Goal: Task Accomplishment & Management: Complete application form

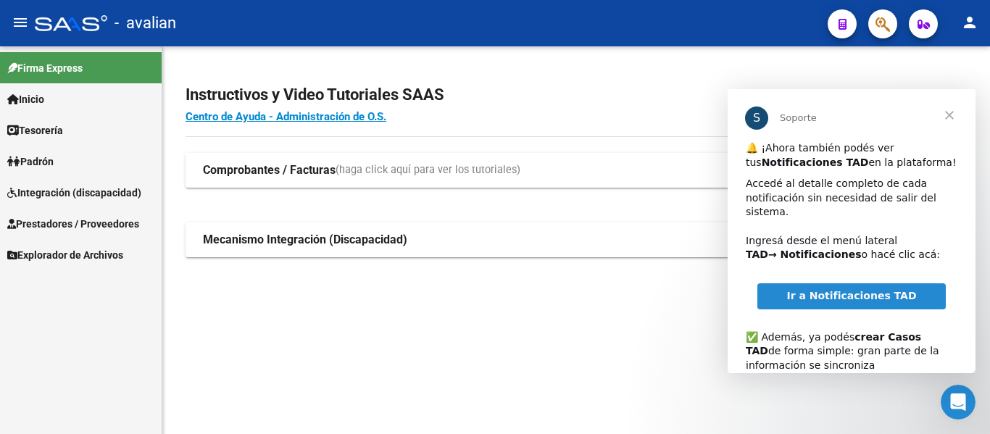
click at [953, 117] on span "Cerrar" at bounding box center [950, 115] width 52 height 52
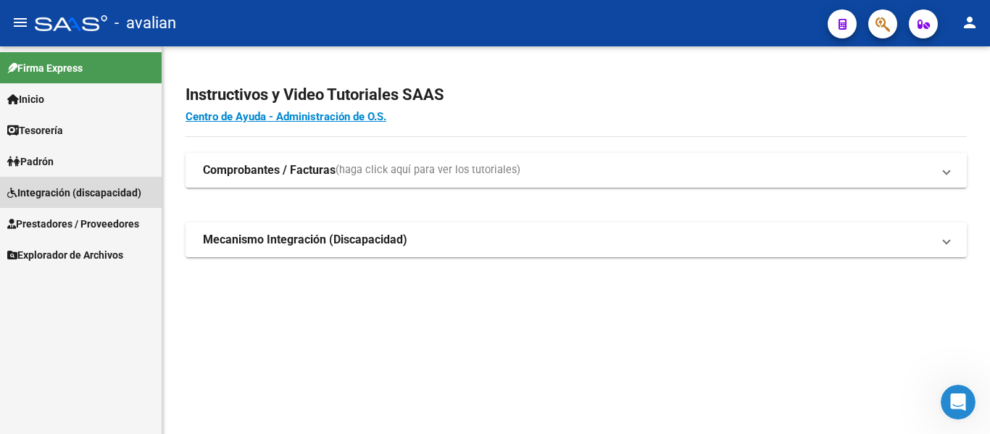
click at [65, 192] on span "Integración (discapacidad)" at bounding box center [74, 193] width 134 height 16
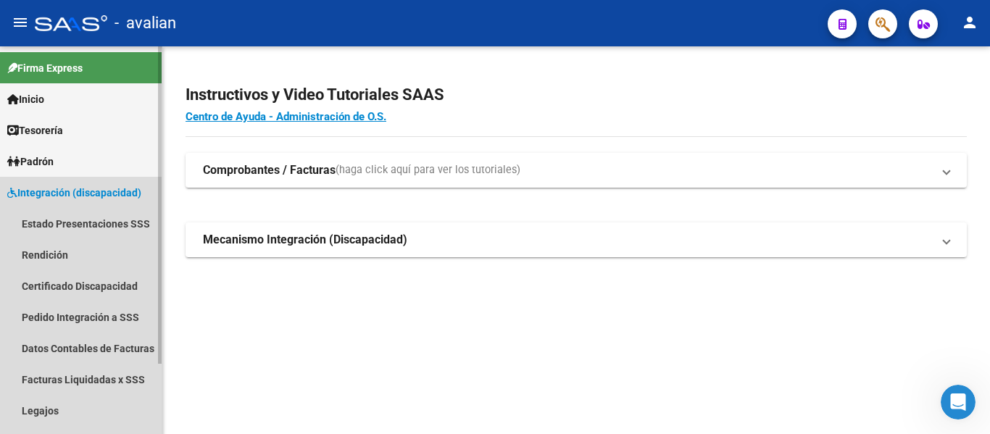
click at [70, 189] on span "Integración (discapacidad)" at bounding box center [74, 193] width 134 height 16
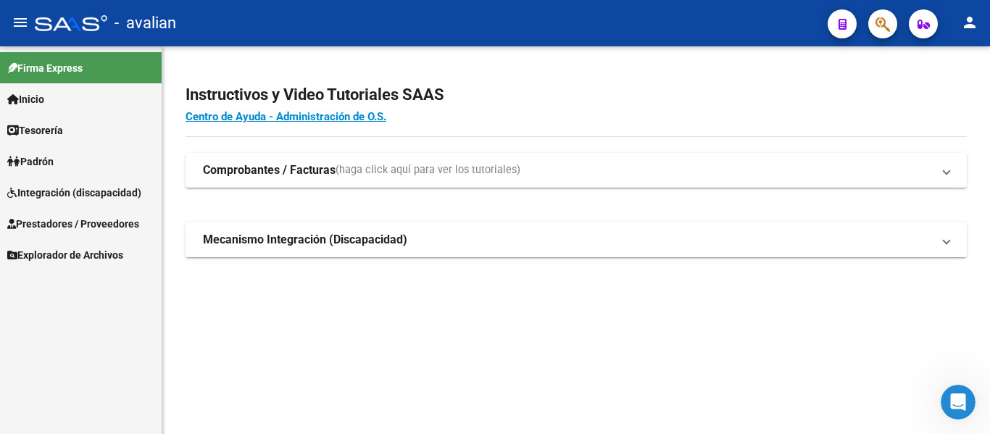
click at [70, 222] on span "Prestadores / Proveedores" at bounding box center [73, 224] width 132 height 16
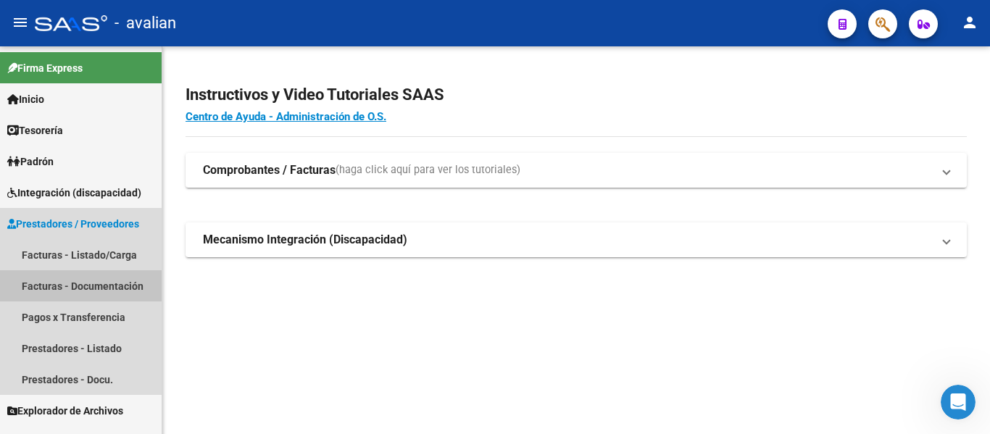
click at [74, 283] on link "Facturas - Documentación" at bounding box center [81, 285] width 162 height 31
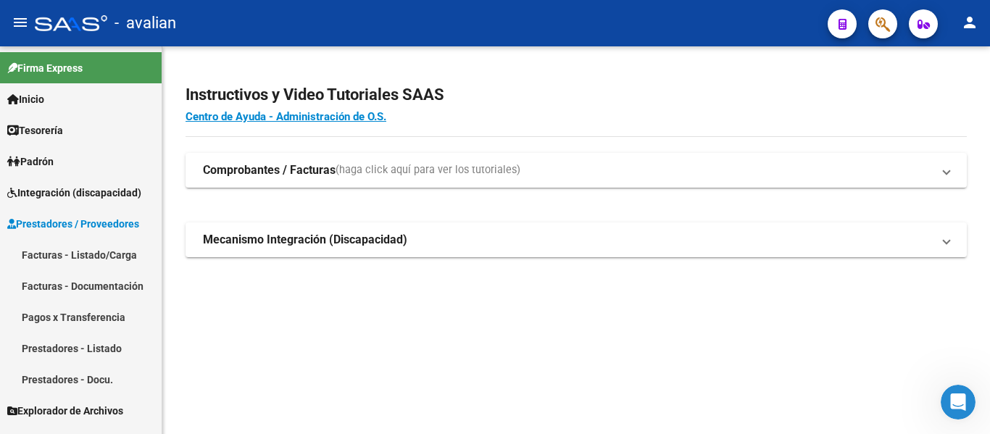
click at [71, 282] on link "Facturas - Documentación" at bounding box center [81, 285] width 162 height 31
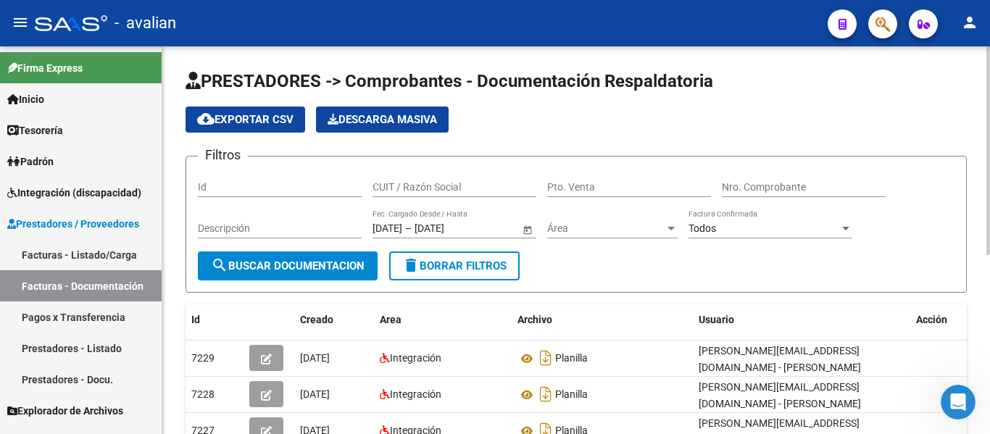
click at [466, 183] on input "CUIT / Razón Social" at bounding box center [455, 187] width 164 height 12
paste input "20222833389"
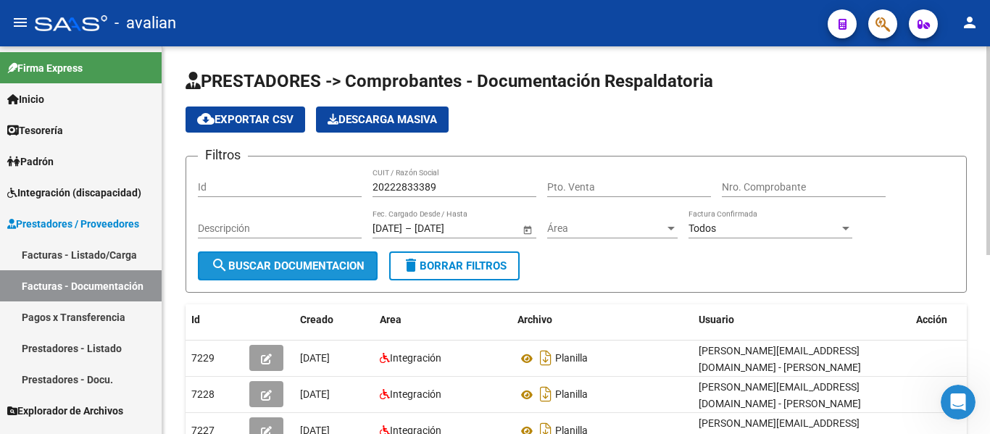
click at [336, 276] on button "search Buscar Documentacion" at bounding box center [288, 266] width 180 height 29
click at [326, 271] on span "search Buscar Documentacion" at bounding box center [288, 266] width 154 height 13
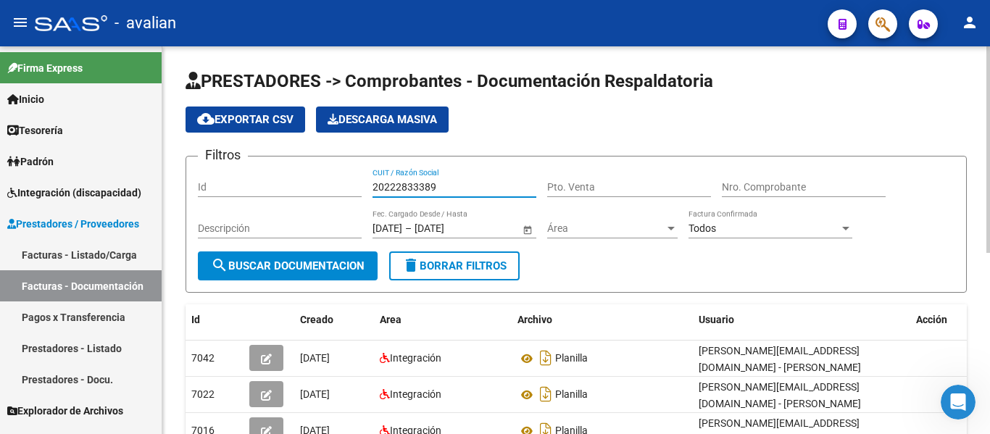
click at [464, 185] on input "20222833389" at bounding box center [455, 187] width 164 height 12
click at [383, 186] on input "20222833389" at bounding box center [455, 187] width 164 height 12
click at [430, 189] on input "20-222833389" at bounding box center [455, 187] width 164 height 12
type input "20-22283338-9"
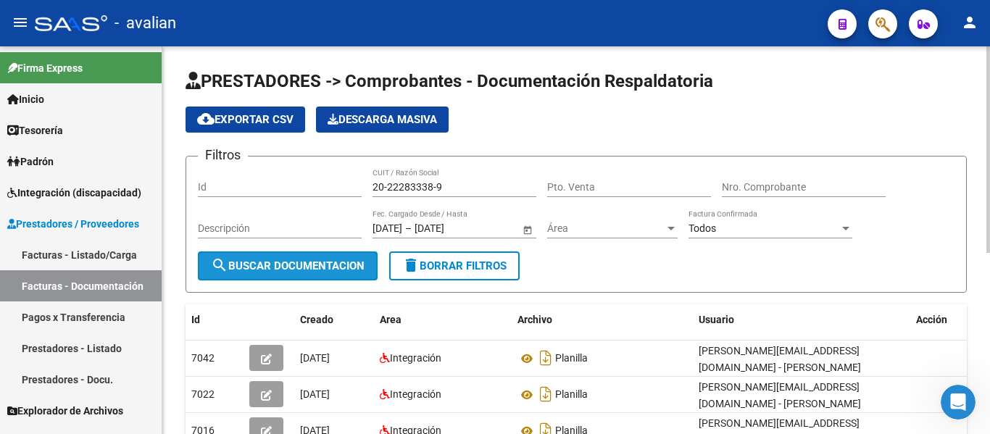
click at [310, 274] on button "search Buscar Documentacion" at bounding box center [288, 266] width 180 height 29
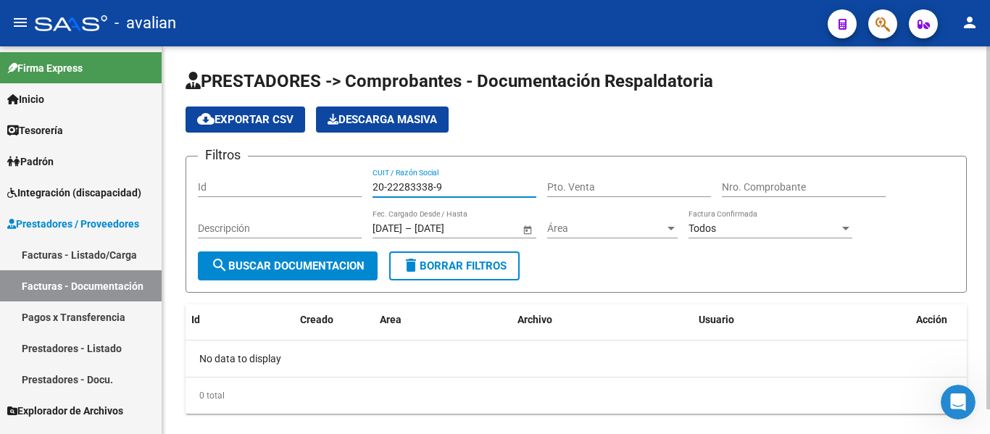
drag, startPoint x: 449, startPoint y: 187, endPoint x: 361, endPoint y: 212, distance: 91.1
click at [361, 212] on div "Filtros Id 20-22283338-9 CUIT / Razón Social Pto. Venta Nro. Comprobante Descri…" at bounding box center [576, 209] width 757 height 83
click at [80, 376] on link "Prestadores - Docu." at bounding box center [81, 379] width 162 height 31
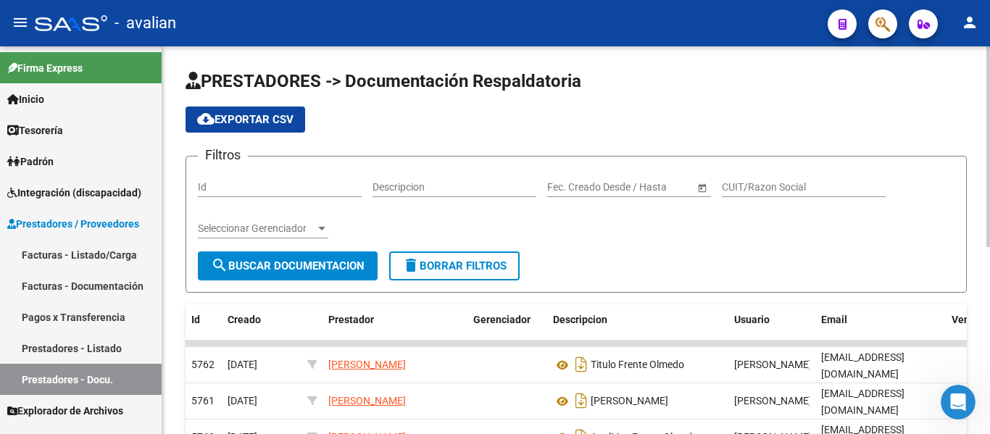
click at [745, 186] on input "CUIT/Razon Social" at bounding box center [804, 187] width 164 height 12
paste input "27182445652"
type input "27182445652"
click at [340, 268] on span "search Buscar Documentacion" at bounding box center [288, 266] width 154 height 13
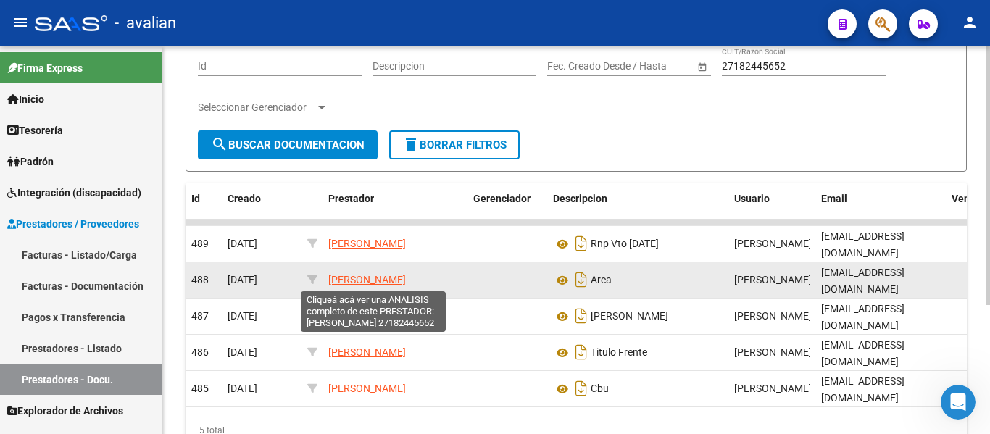
scroll to position [49, 0]
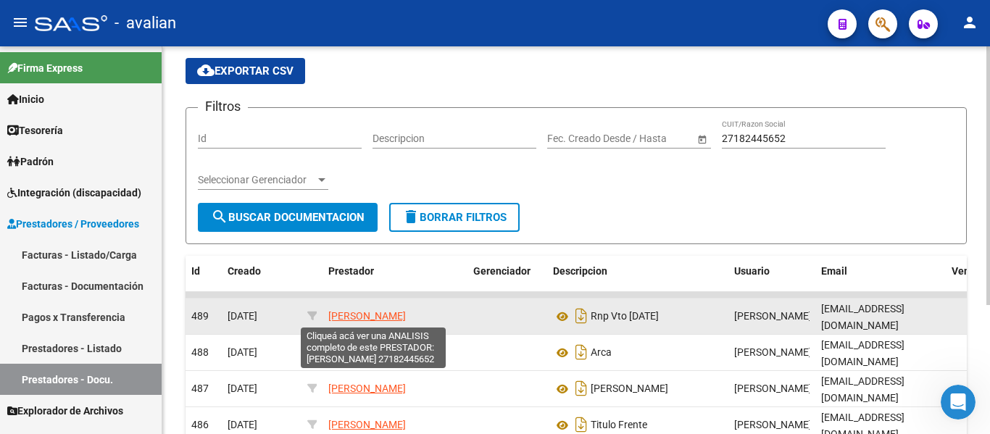
click at [352, 312] on span "[PERSON_NAME]" at bounding box center [367, 316] width 78 height 12
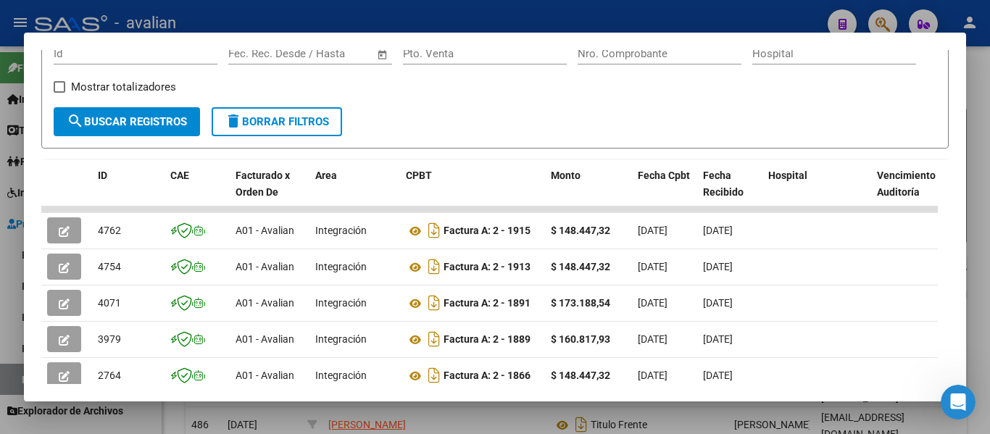
scroll to position [0, 0]
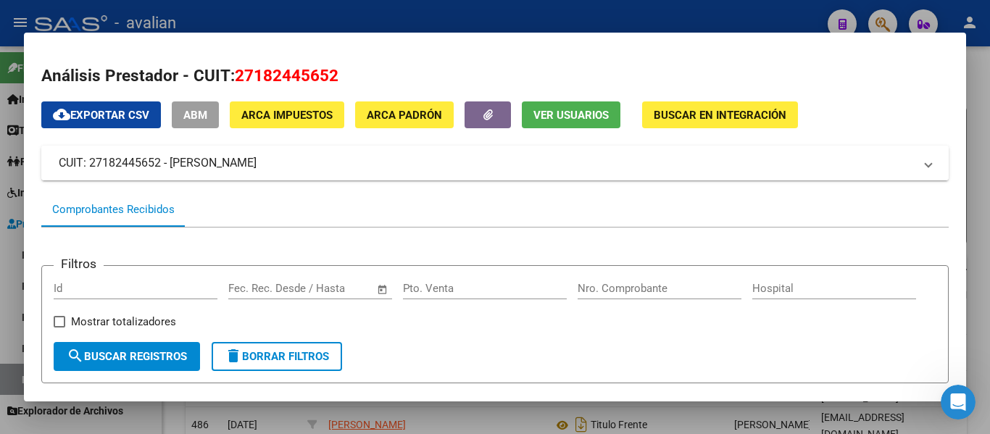
click at [166, 164] on mat-panel-title "CUIT: 27182445652 - [PERSON_NAME]" at bounding box center [487, 162] width 856 height 17
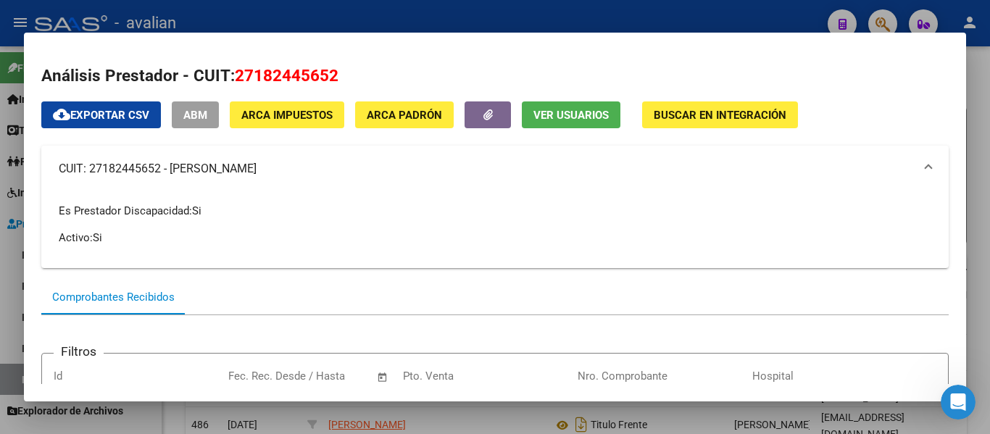
click at [842, 84] on h2 "Análisis Prestador - CUIT: 27182445652" at bounding box center [495, 76] width 908 height 25
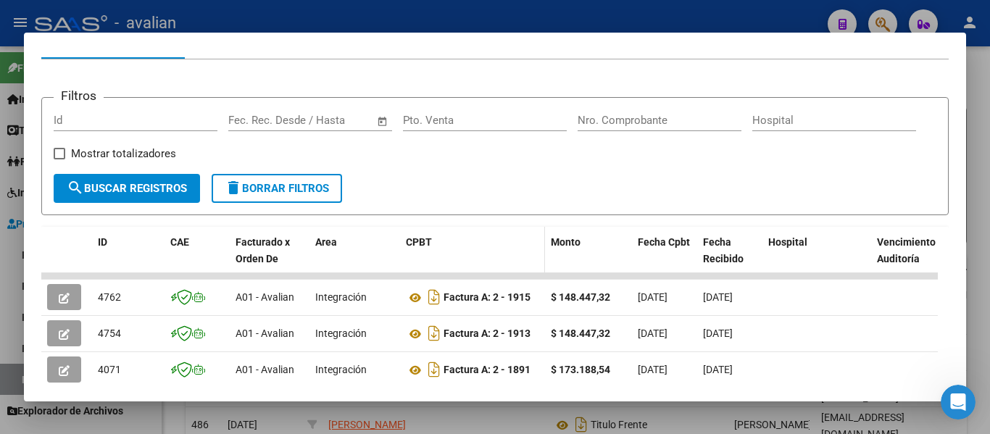
scroll to position [290, 0]
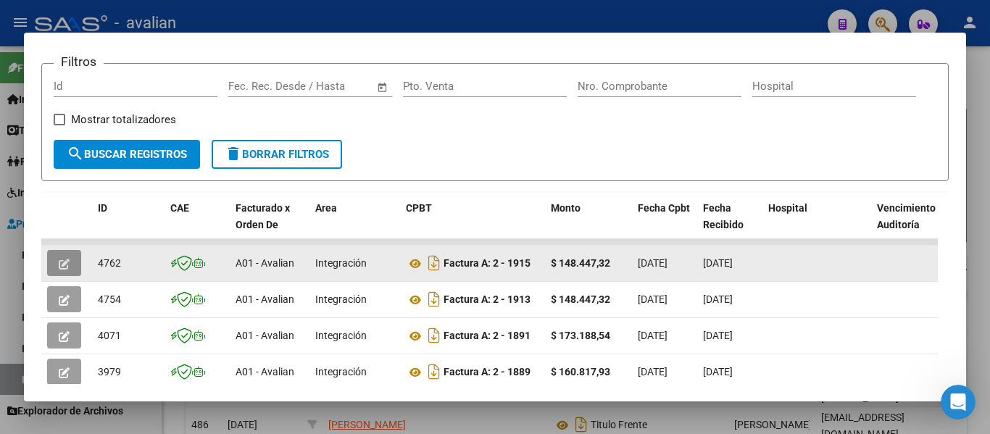
click at [68, 263] on icon "button" at bounding box center [64, 264] width 11 height 11
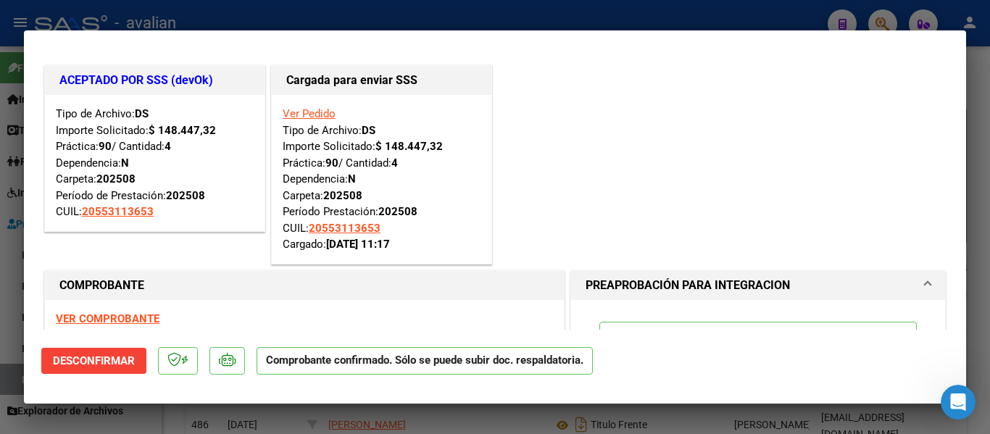
scroll to position [0, 0]
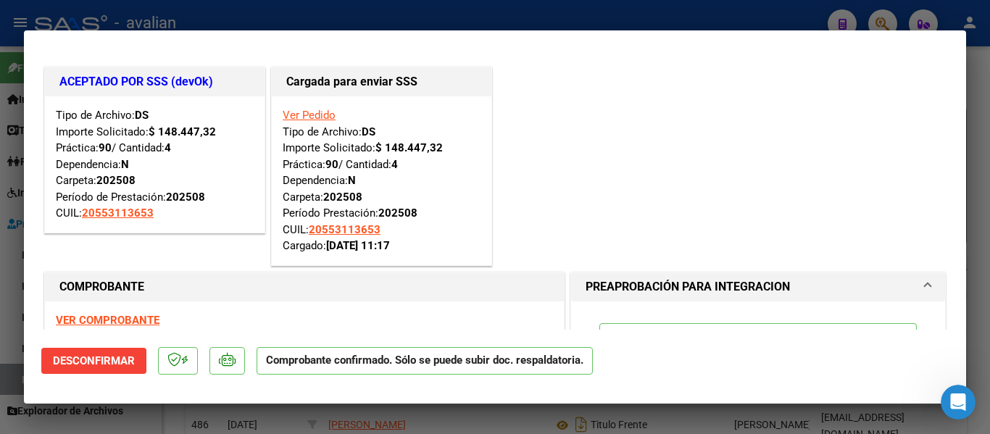
type input "$ 0,00"
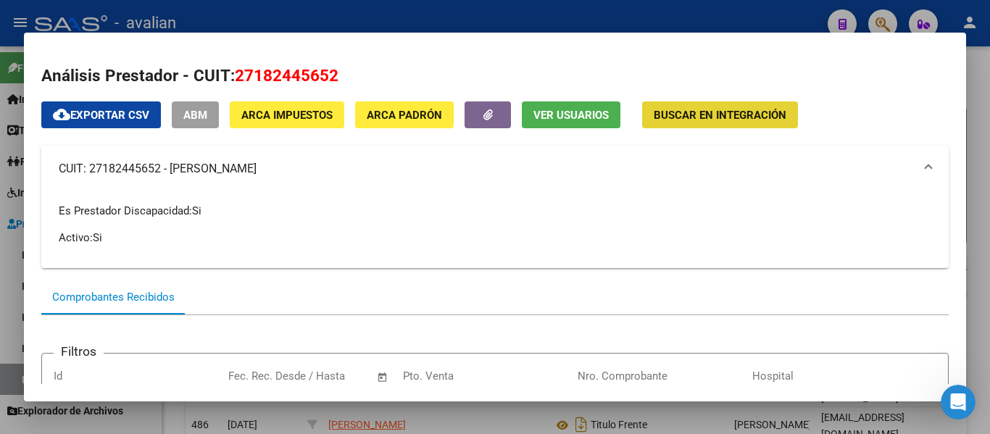
click at [661, 104] on button "Buscar en Integración" at bounding box center [720, 115] width 156 height 27
click at [196, 120] on span "ABM" at bounding box center [195, 115] width 24 height 13
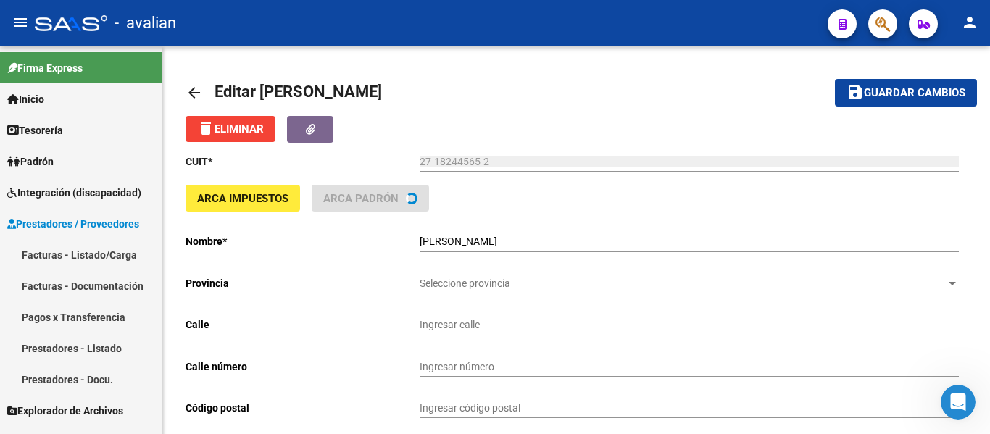
type input "URQUIZA"
type input "371"
type input "2200"
type input "SAN LORENZO"
type input "869010"
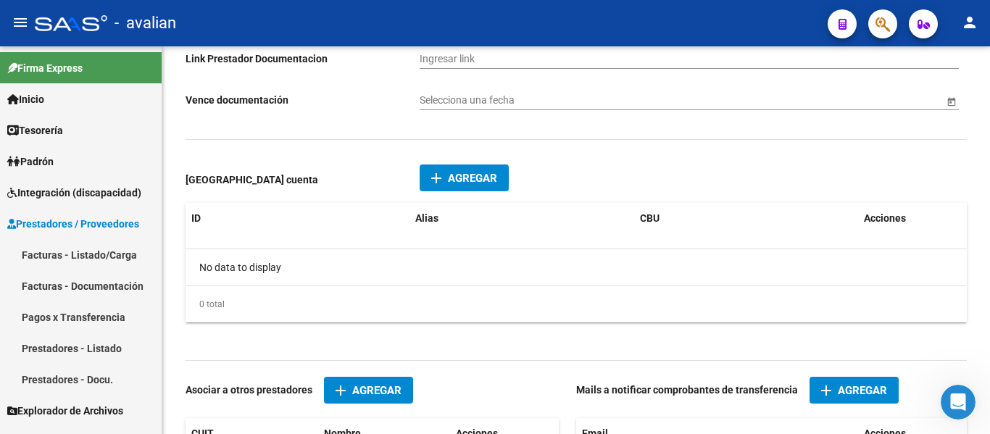
scroll to position [660, 0]
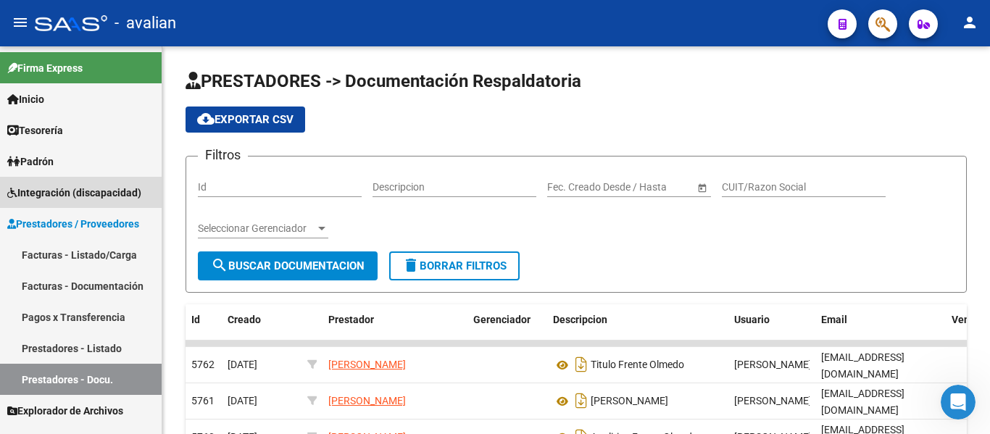
click at [50, 191] on span "Integración (discapacidad)" at bounding box center [74, 193] width 134 height 16
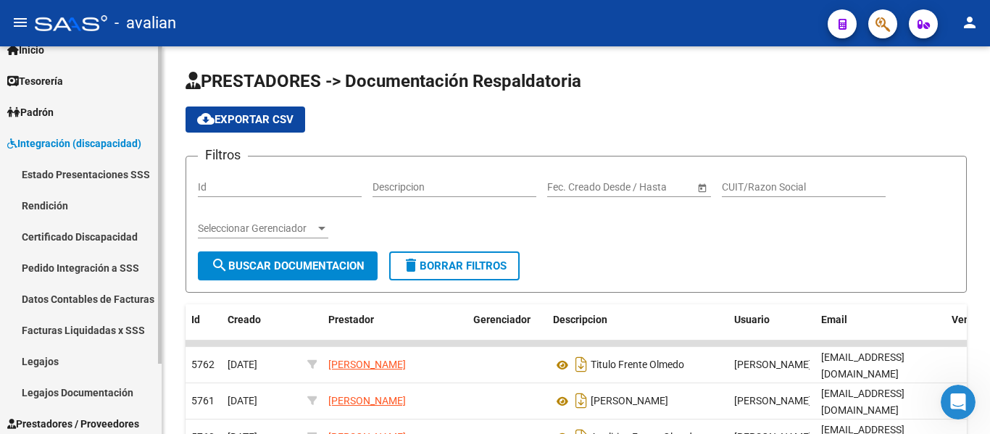
scroll to position [73, 0]
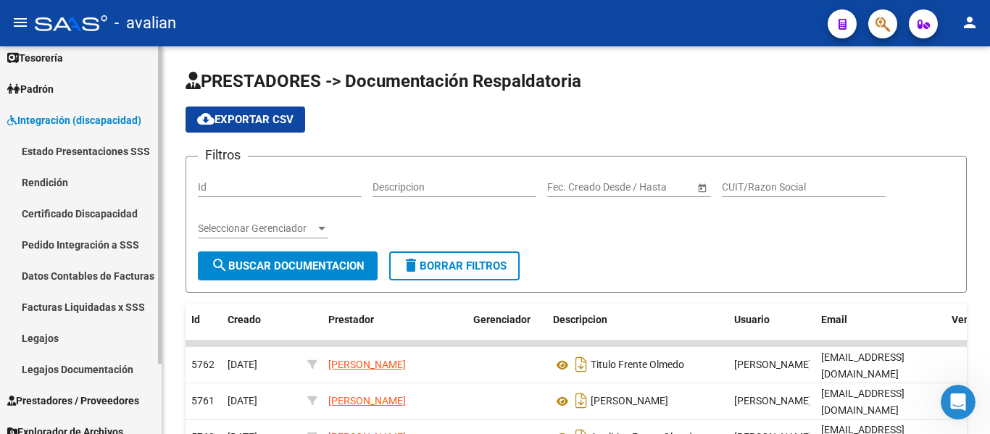
click at [43, 336] on link "Legajos" at bounding box center [81, 338] width 162 height 31
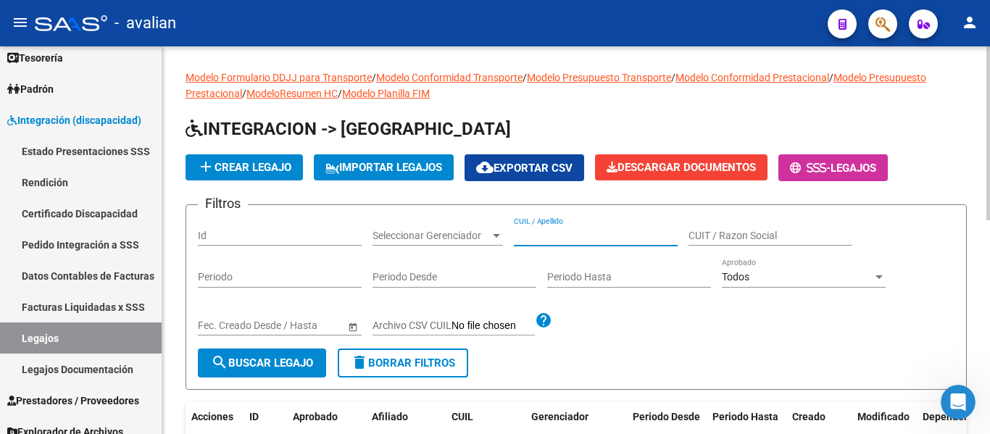
click at [574, 233] on input "CUIL / Apellido" at bounding box center [596, 236] width 164 height 12
paste input "27553113666"
type input "27553113666"
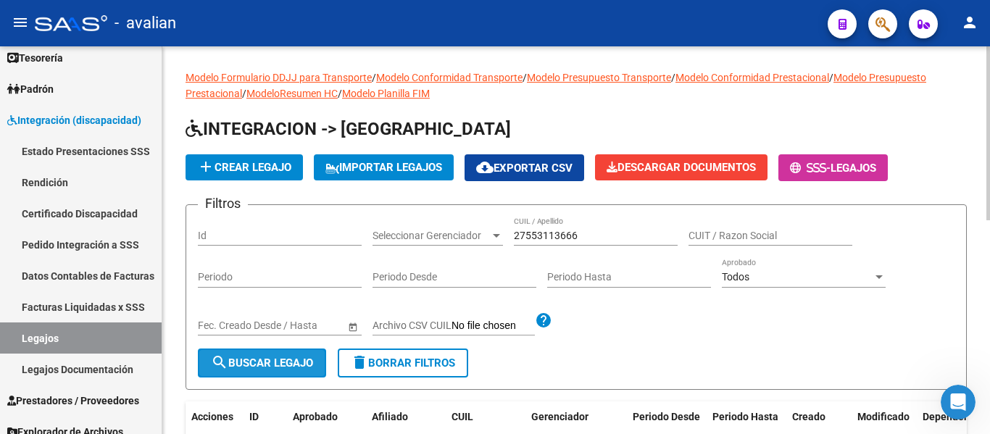
click at [225, 369] on mat-icon "search" at bounding box center [219, 362] width 17 height 17
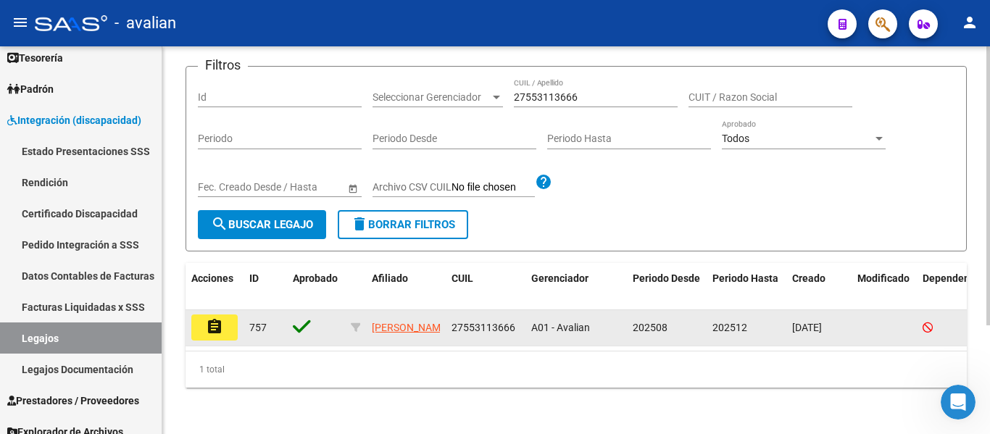
scroll to position [145, 0]
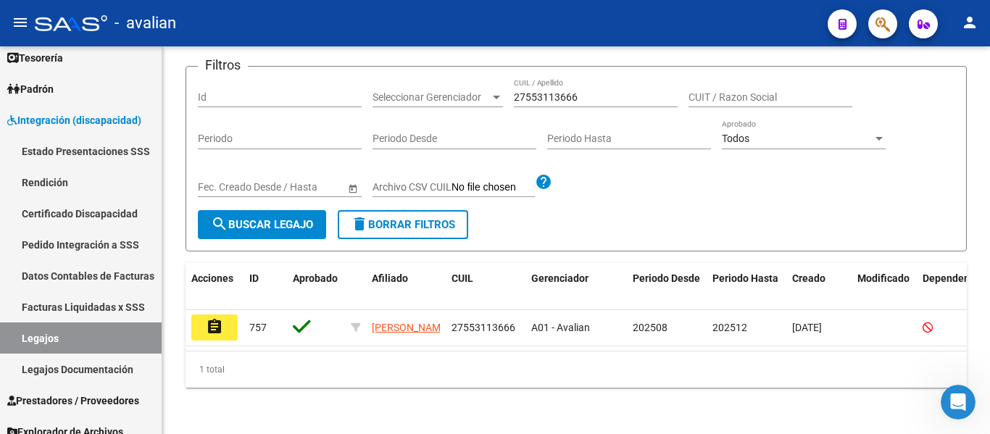
click at [224, 315] on button "assignment" at bounding box center [214, 328] width 46 height 26
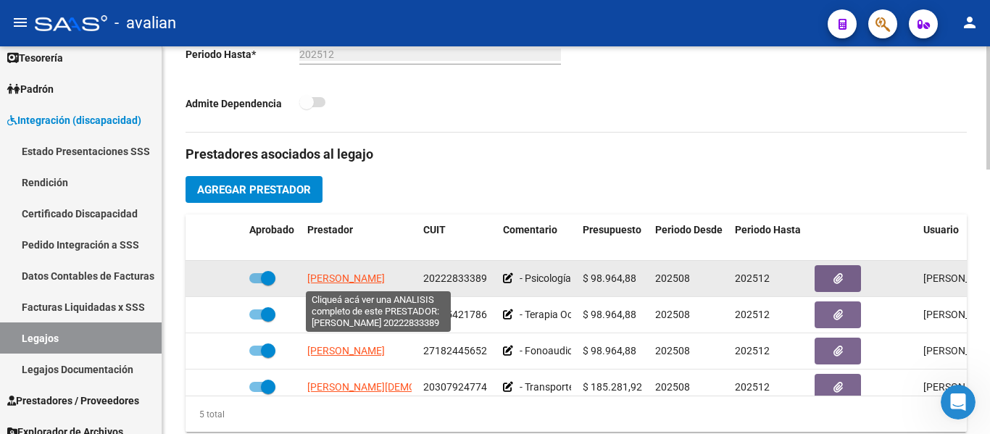
click at [385, 277] on span "[PERSON_NAME]" at bounding box center [346, 279] width 78 height 12
type textarea "20222833389"
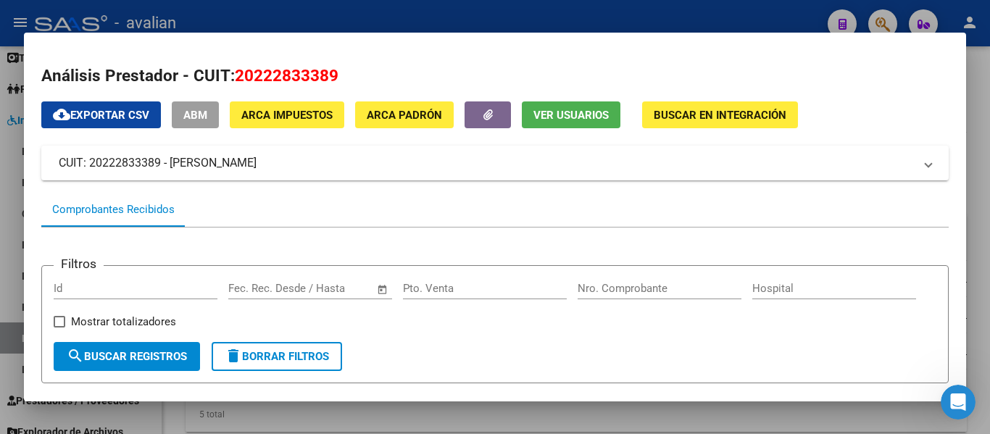
click at [571, 115] on span "Ver Usuarios" at bounding box center [571, 115] width 75 height 13
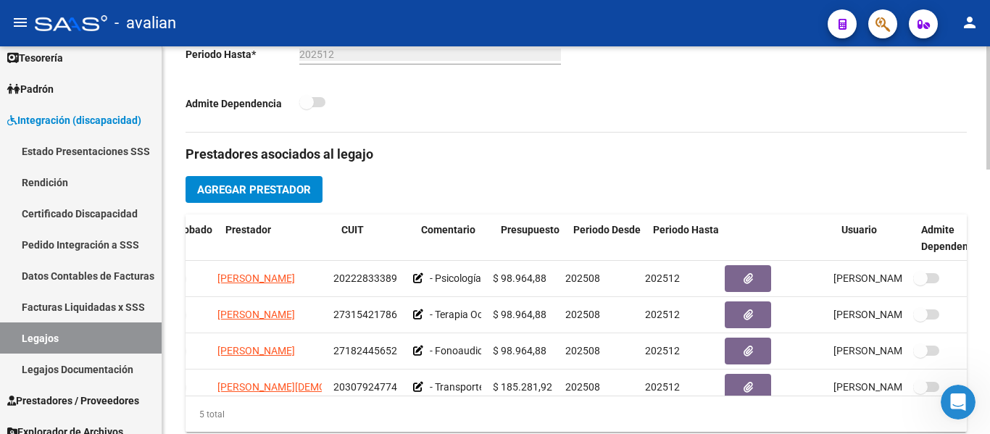
scroll to position [0, 121]
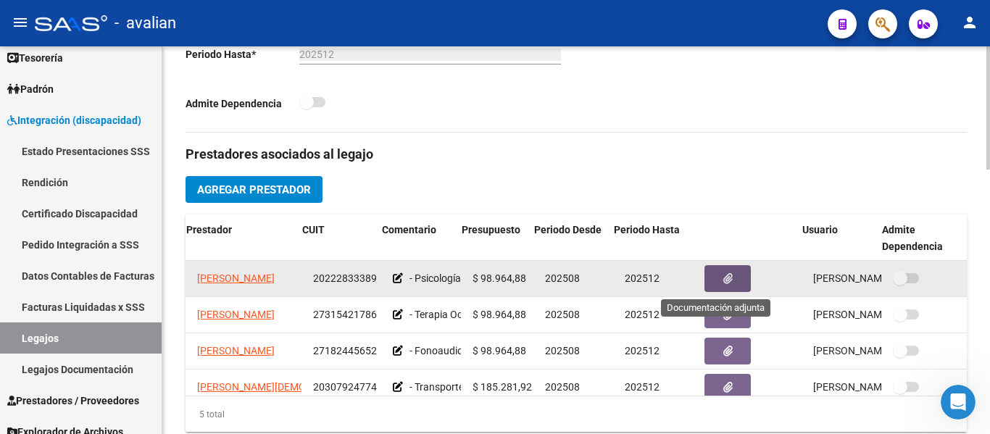
click at [724, 276] on icon "button" at bounding box center [728, 278] width 9 height 11
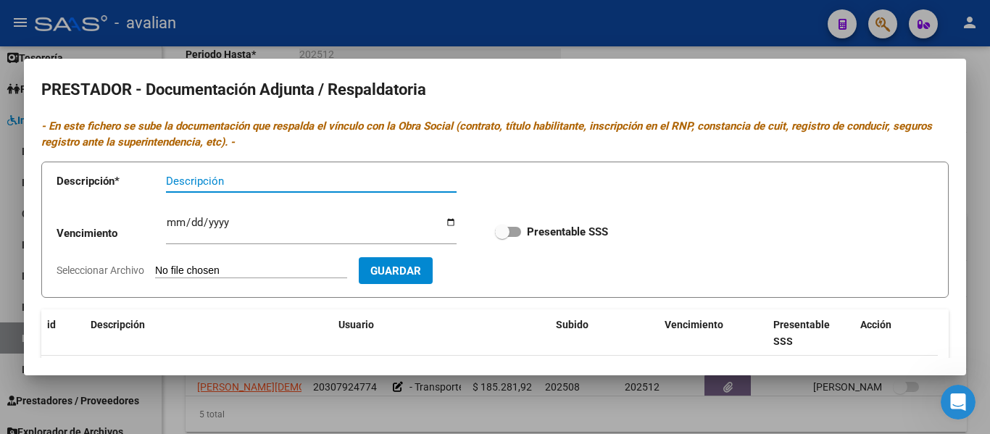
click at [512, 232] on span at bounding box center [508, 232] width 26 height 10
click at [502, 237] on input "Presentable SSS" at bounding box center [502, 237] width 1 height 1
checkbox input "true"
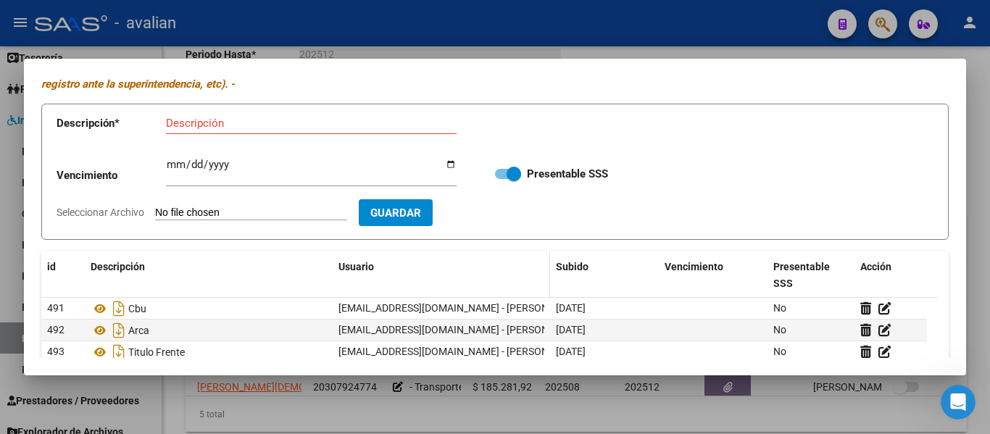
scroll to position [0, 0]
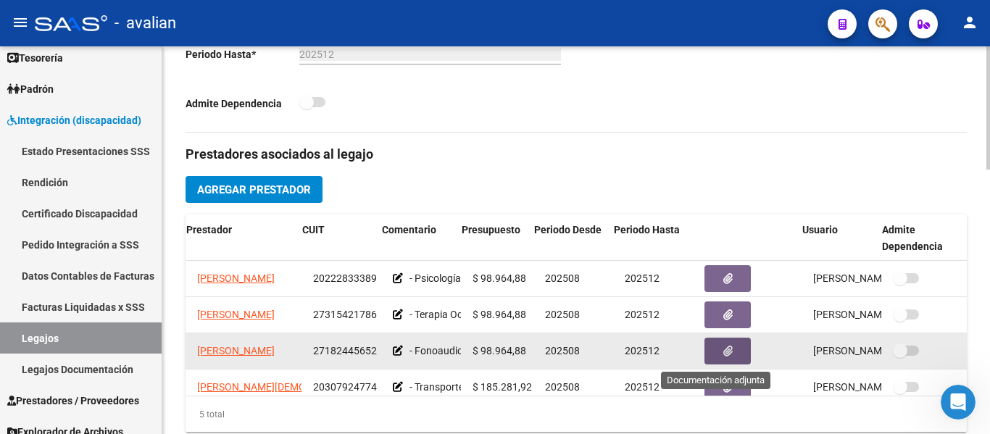
click at [705, 358] on button "button" at bounding box center [728, 351] width 46 height 27
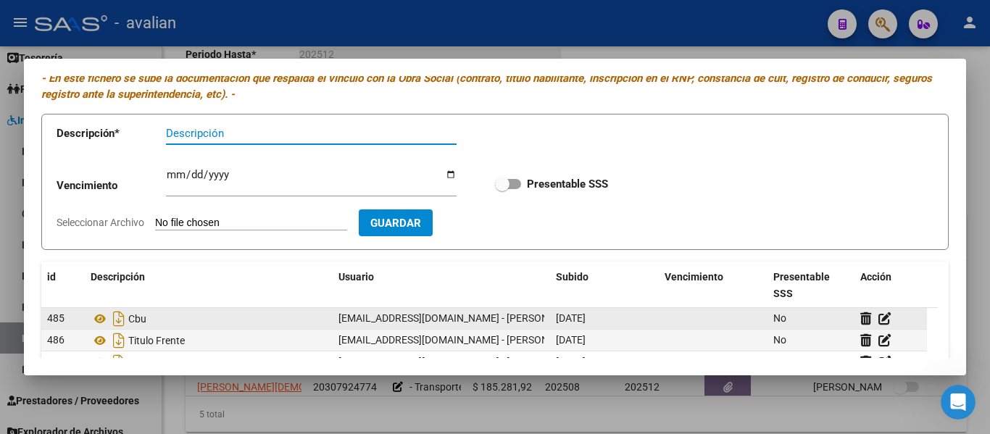
scroll to position [73, 0]
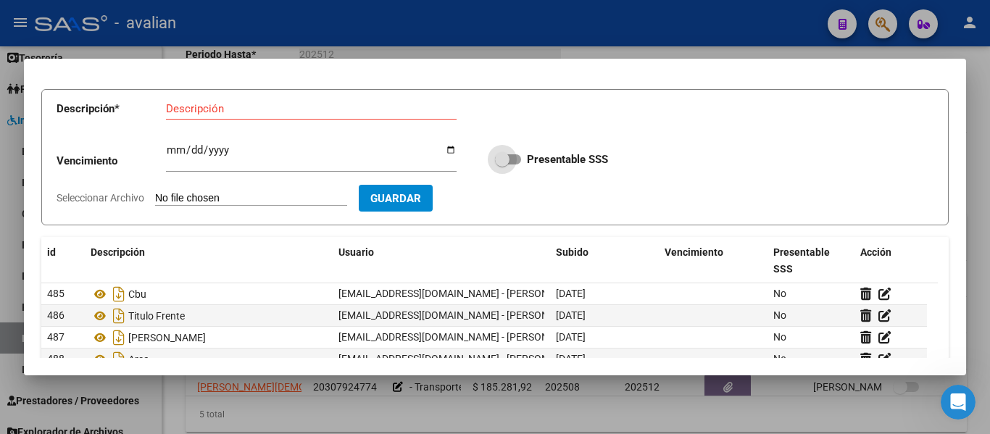
click at [518, 161] on label "Presentable SSS" at bounding box center [551, 159] width 113 height 17
click at [502, 165] on input "Presentable SSS" at bounding box center [502, 165] width 1 height 1
checkbox input "true"
